Goal: Find contact information: Find contact information

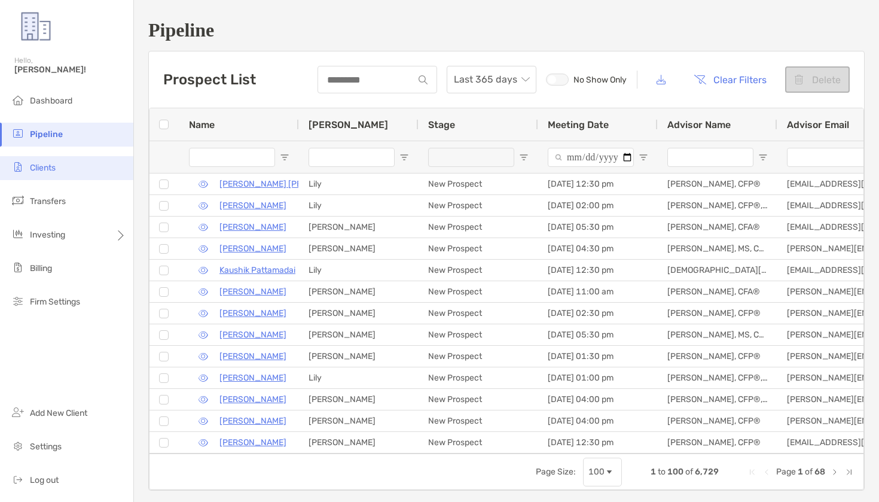
click at [44, 176] on li "Clients" at bounding box center [66, 168] width 133 height 24
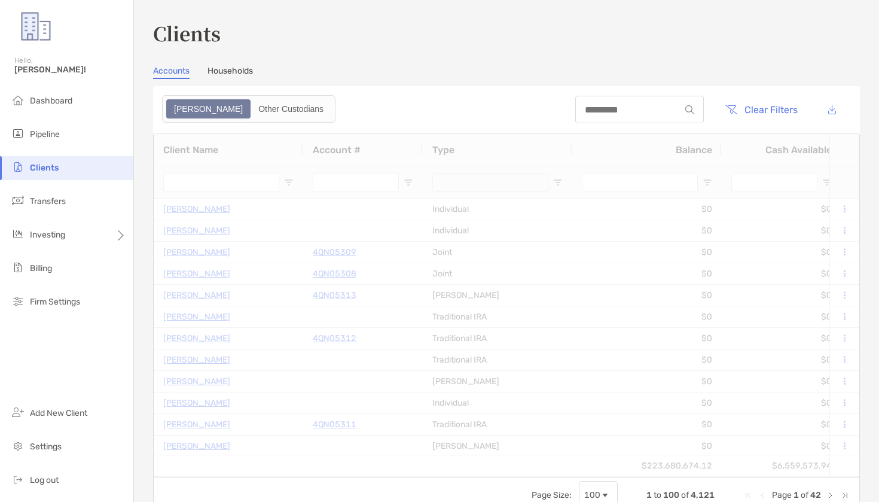
type input "****"
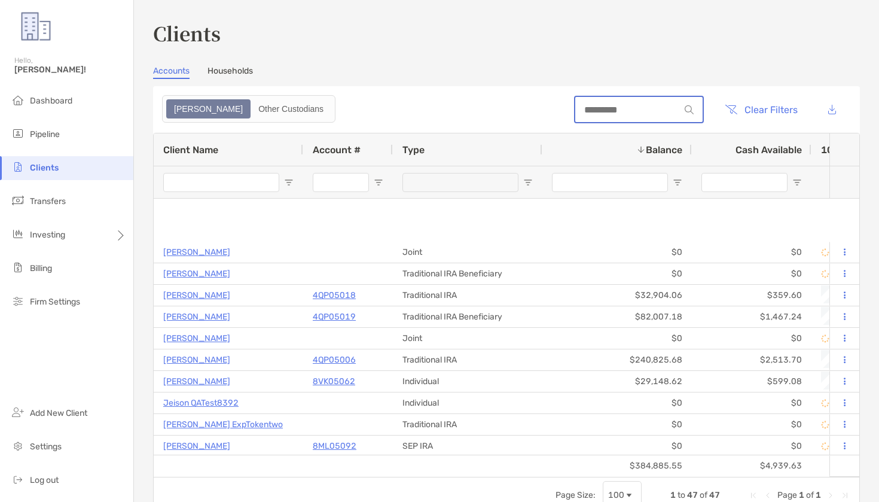
click at [631, 112] on input at bounding box center [627, 110] width 105 height 10
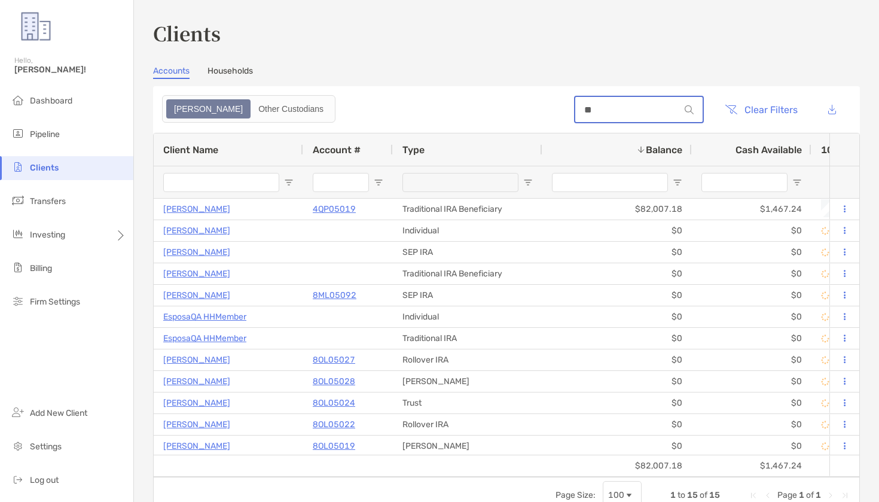
type input "*"
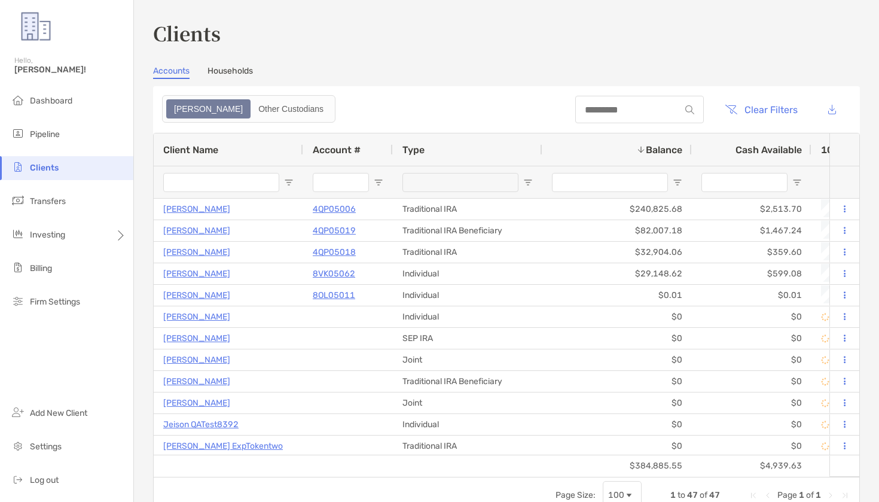
click at [773, 106] on button "Clear Filters" at bounding box center [761, 109] width 91 height 26
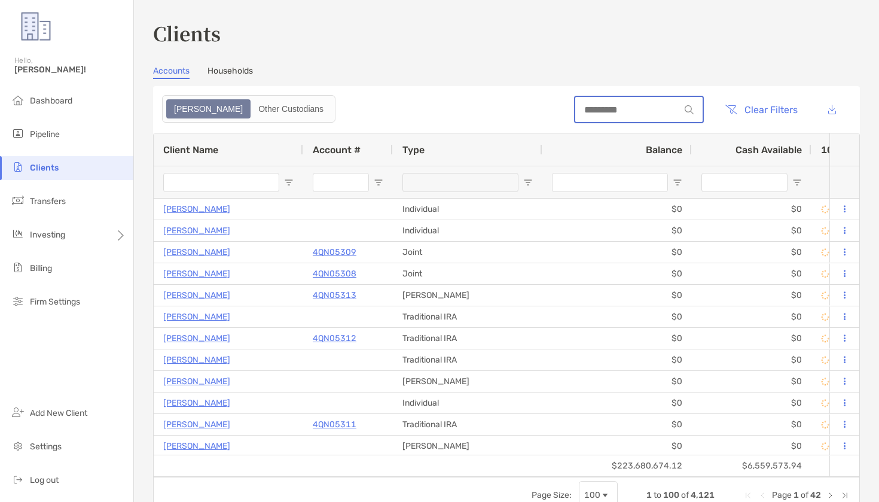
click at [648, 108] on input at bounding box center [627, 110] width 105 height 10
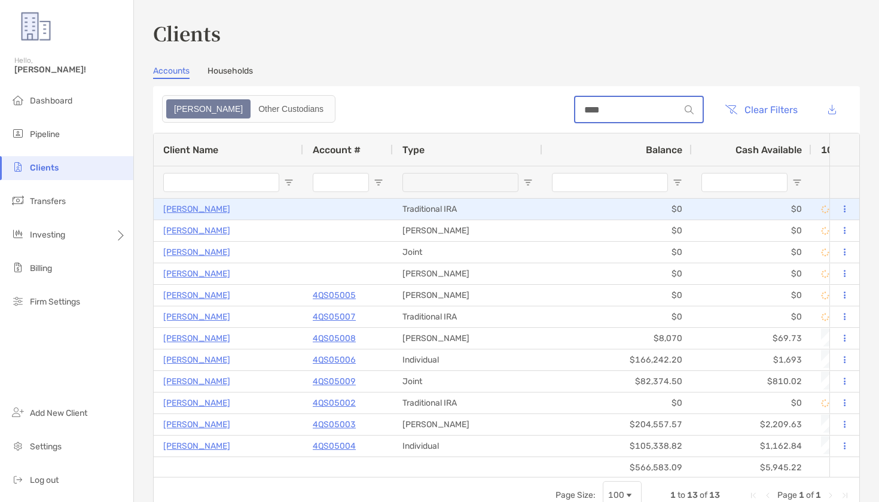
type input "****"
click at [198, 210] on p "[PERSON_NAME]" at bounding box center [196, 209] width 67 height 15
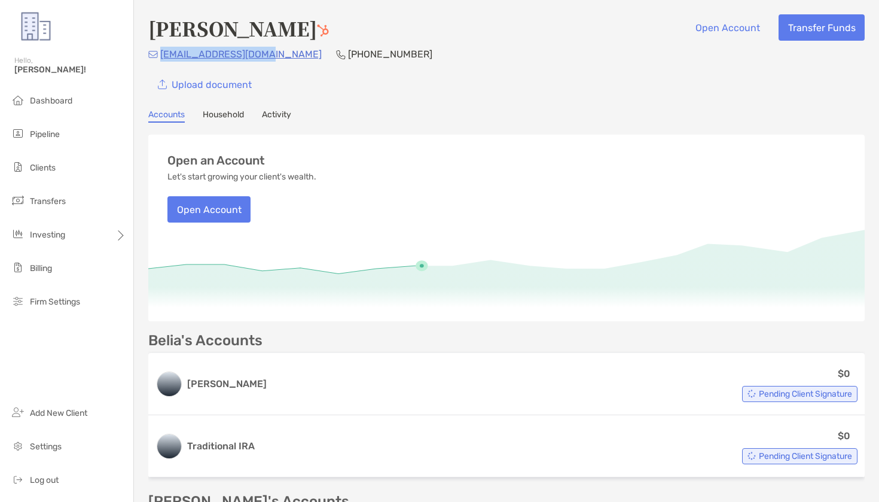
drag, startPoint x: 259, startPoint y: 54, endPoint x: 161, endPoint y: 54, distance: 97.5
click at [161, 54] on div "[EMAIL_ADDRESS][DOMAIN_NAME] [PHONE_NUMBER]" at bounding box center [506, 54] width 716 height 15
copy p "[EMAIL_ADDRESS][DOMAIN_NAME]"
